Goal: Task Accomplishment & Management: Use online tool/utility

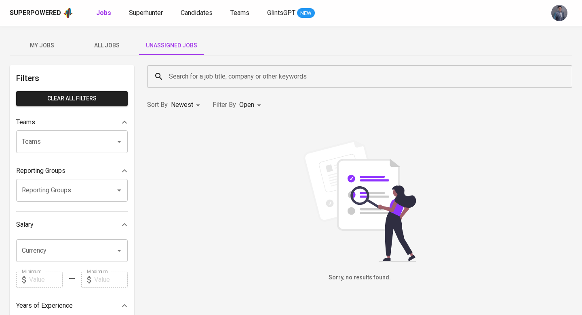
click at [176, 50] on span "Unassigned Jobs" at bounding box center [171, 45] width 55 height 10
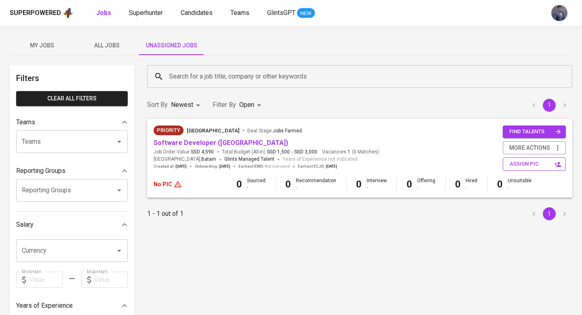
click at [540, 169] on button "assign pic" at bounding box center [534, 163] width 63 height 13
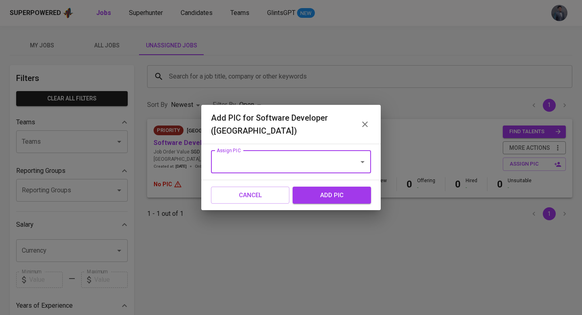
click at [363, 125] on icon "button" at bounding box center [365, 124] width 10 height 10
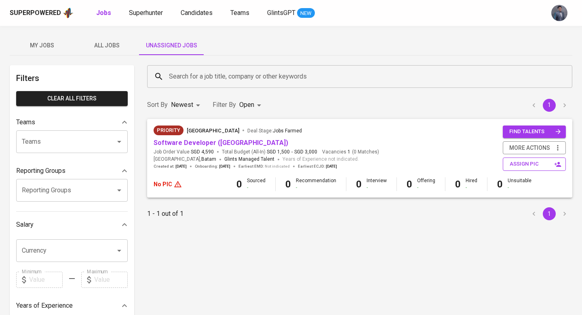
click at [510, 163] on span "assign pic" at bounding box center [535, 163] width 51 height 9
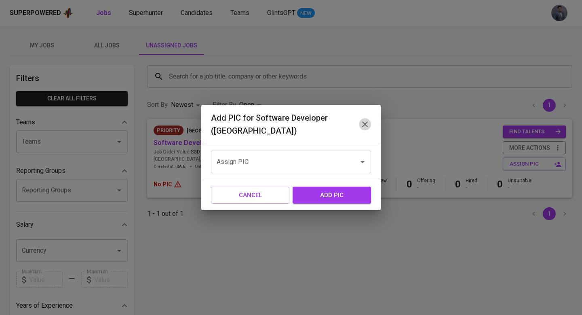
click at [368, 124] on icon "button" at bounding box center [365, 124] width 10 height 10
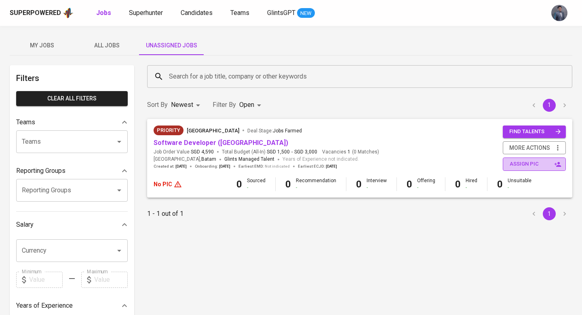
click at [524, 166] on span "assign pic" at bounding box center [535, 163] width 51 height 9
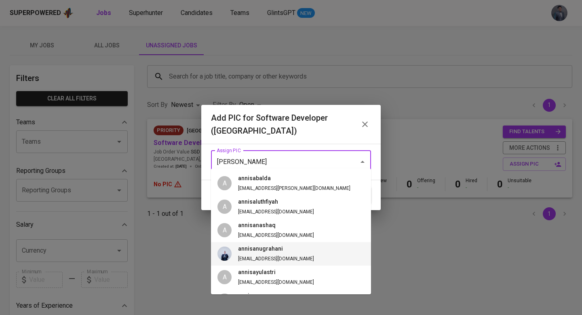
click at [265, 254] on span "annisanugrahani [EMAIL_ADDRESS][DOMAIN_NAME]" at bounding box center [276, 253] width 89 height 19
type input "annisanugrahani"
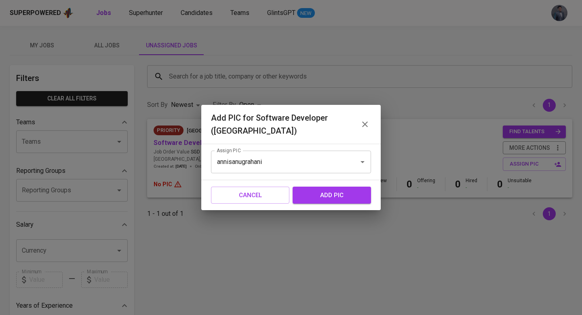
click at [313, 186] on button "add pic" at bounding box center [332, 194] width 78 height 17
